Goal: Task Accomplishment & Management: Manage account settings

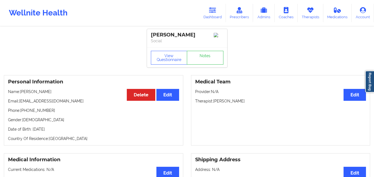
click at [208, 15] on link "Dashboard" at bounding box center [212, 13] width 27 height 18
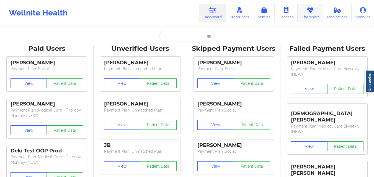
click at [303, 16] on link "Therapists" at bounding box center [310, 13] width 26 height 18
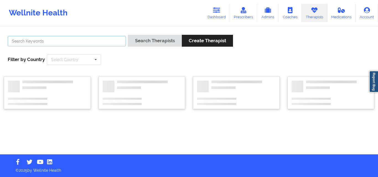
click at [91, 41] on input "text" at bounding box center [67, 41] width 118 height 11
paste input "[PERSON_NAME]"
type input "[PERSON_NAME]"
click at [128, 35] on button "Search Therapists" at bounding box center [155, 41] width 54 height 12
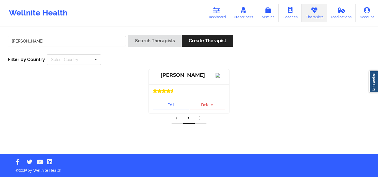
click at [177, 107] on link "Edit" at bounding box center [171, 105] width 37 height 10
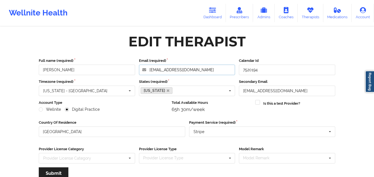
click at [187, 71] on input "[EMAIL_ADDRESS][DOMAIN_NAME]" at bounding box center [187, 70] width 96 height 11
click at [186, 71] on input "[EMAIL_ADDRESS][DOMAIN_NAME]" at bounding box center [187, 70] width 96 height 11
